Goal: Navigation & Orientation: Find specific page/section

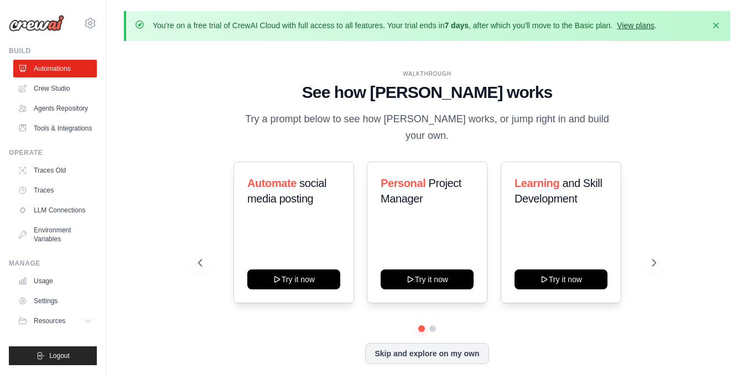
click at [654, 29] on link "View plans" at bounding box center [635, 25] width 37 height 9
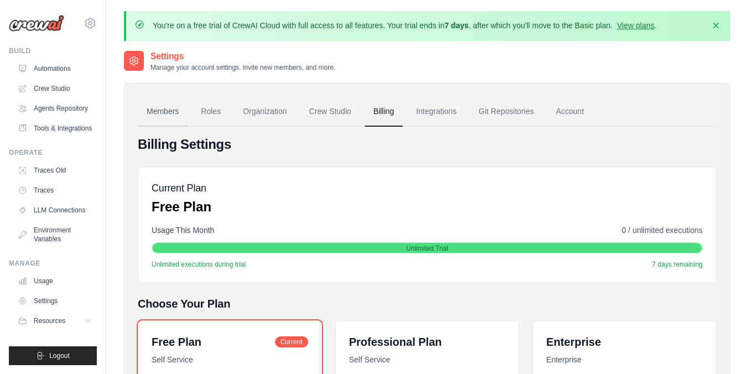
click at [166, 111] on link "Members" at bounding box center [163, 112] width 50 height 30
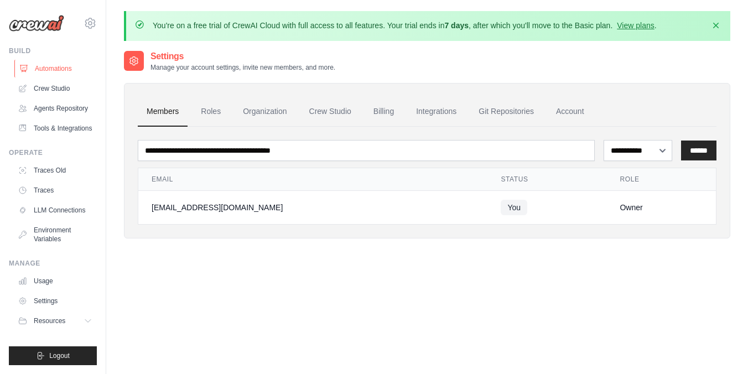
click at [64, 64] on link "Automations" at bounding box center [56, 69] width 84 height 18
